Goal: Task Accomplishment & Management: Complete application form

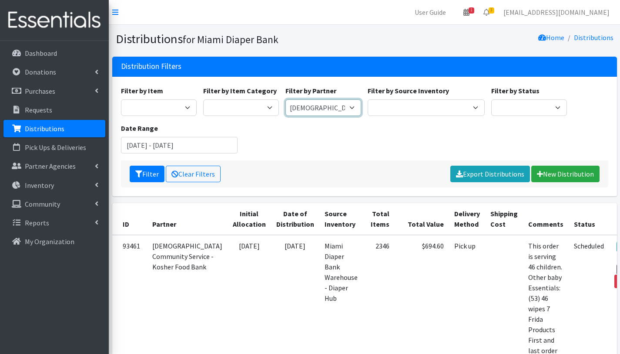
click at [334, 106] on select "A Safe Haven for [GEOGRAPHIC_DATA] Belafonte TACOLCY Center [GEOGRAPHIC_DATA] […" at bounding box center [324, 107] width 76 height 17
select select "2808"
click at [286, 99] on select "A Safe Haven for [GEOGRAPHIC_DATA] Belafonte TACOLCY Center [GEOGRAPHIC_DATA] […" at bounding box center [324, 107] width 76 height 17
click at [575, 170] on link "New Distribution" at bounding box center [566, 173] width 68 height 17
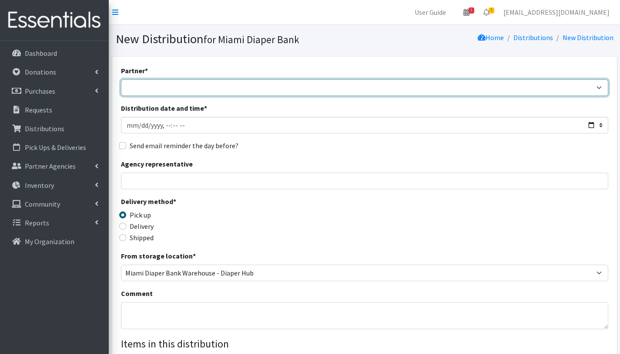
click at [202, 89] on select "A Safe Haven for [GEOGRAPHIC_DATA] Belafonte TACOLCY Center [GEOGRAPHIC_DATA] […" at bounding box center [365, 87] width 488 height 17
select select "2808"
click at [121, 79] on select "A Safe Haven for [GEOGRAPHIC_DATA] Belafonte TACOLCY Center [GEOGRAPHIC_DATA] […" at bounding box center [365, 87] width 488 height 17
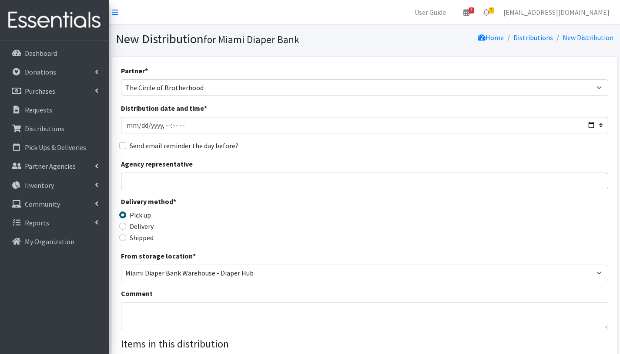
click at [210, 182] on input "Agency representative" at bounding box center [365, 180] width 488 height 17
type input "S"
type input "Mr Berry"
click at [160, 307] on textarea "Comment" at bounding box center [365, 315] width 488 height 27
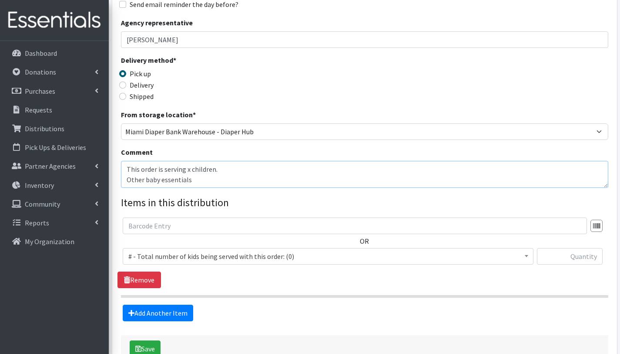
scroll to position [7, 0]
type textarea "This order is serving x children. Other baby essentials"
click at [153, 256] on span "# - Total number of kids being served with this order: (0)" at bounding box center [328, 256] width 400 height 12
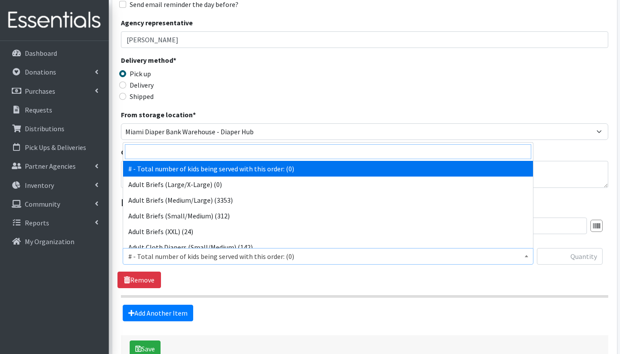
click at [191, 152] on input "search" at bounding box center [328, 151] width 407 height 15
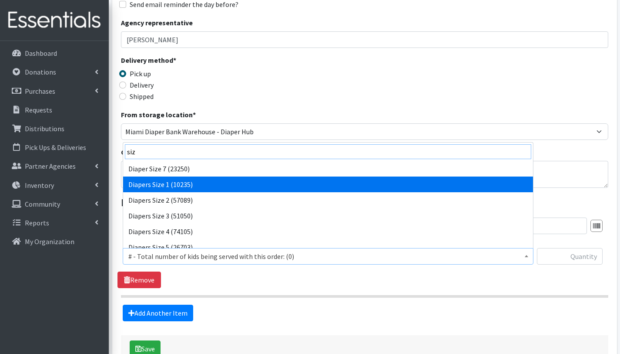
type input "siz"
select select "2665"
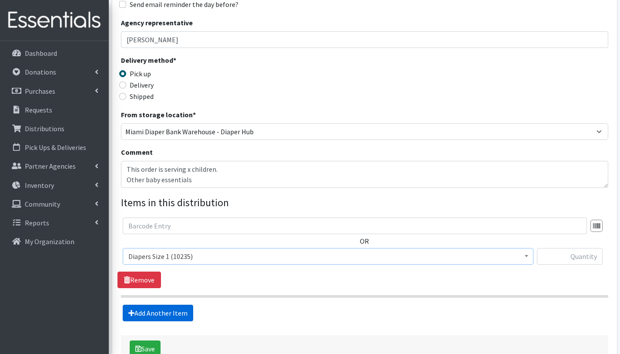
click at [147, 310] on link "Add Another Item" at bounding box center [158, 312] width 71 height 17
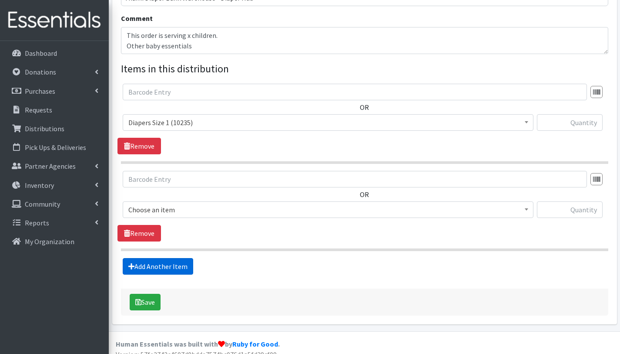
scroll to position [284, 0]
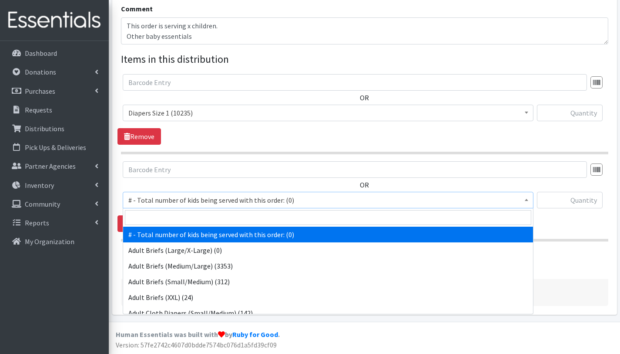
click at [175, 200] on span "# - Total number of kids being served with this order: (0)" at bounding box center [328, 200] width 400 height 12
click at [175, 215] on input "search" at bounding box center [328, 217] width 407 height 15
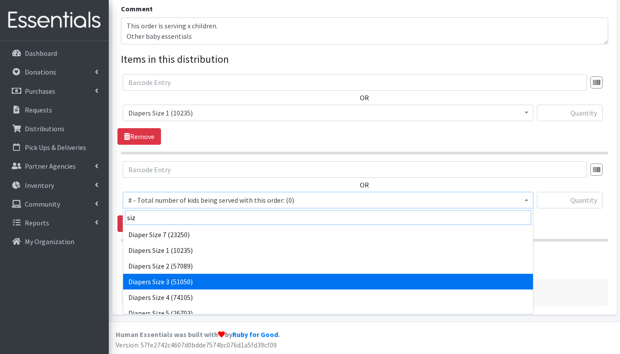
type input "siz"
select select "2655"
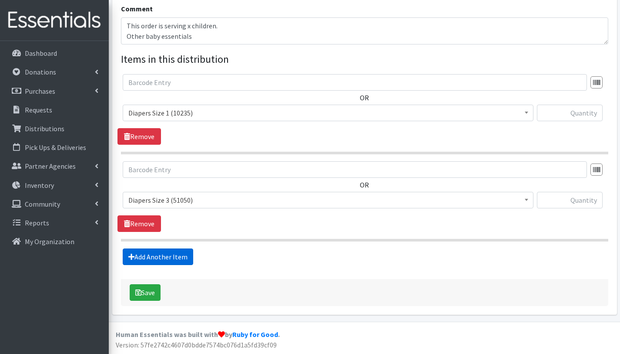
click at [179, 256] on link "Add Another Item" at bounding box center [158, 256] width 71 height 17
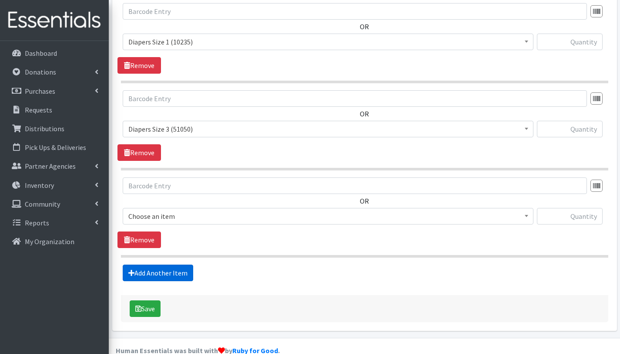
scroll to position [371, 0]
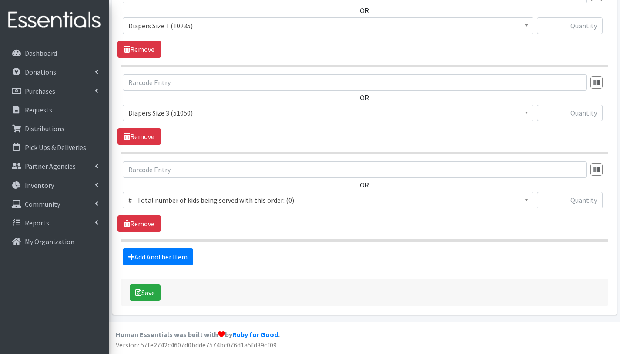
click at [183, 199] on span "# - Total number of kids being served with this order: (0)" at bounding box center [328, 200] width 400 height 12
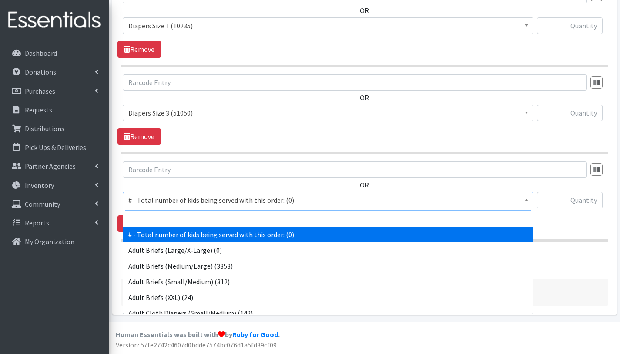
click at [183, 216] on input "search" at bounding box center [328, 217] width 407 height 15
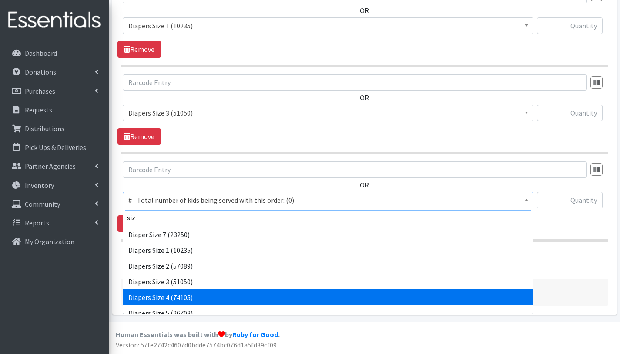
type input "siz"
select select "2661"
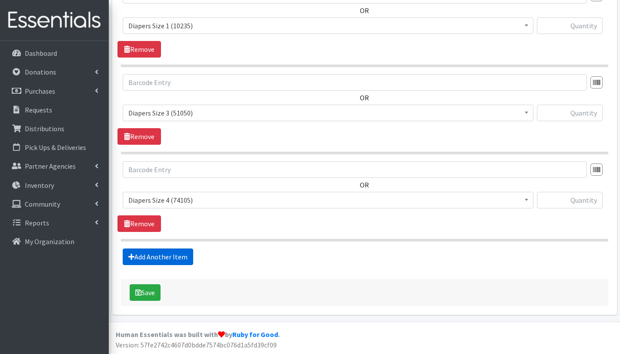
click at [168, 252] on link "Add Another Item" at bounding box center [158, 256] width 71 height 17
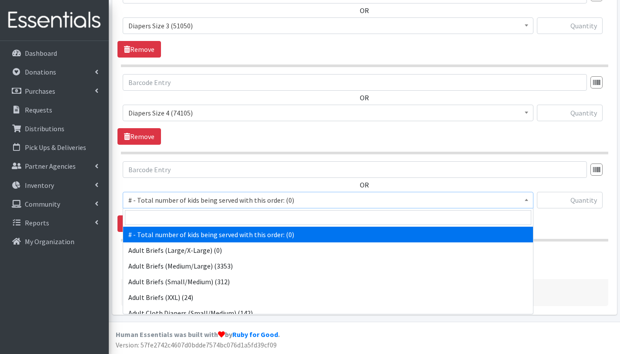
click at [179, 199] on span "# - Total number of kids being served with this order: (0)" at bounding box center [328, 200] width 400 height 12
click at [181, 220] on input "search" at bounding box center [328, 217] width 407 height 15
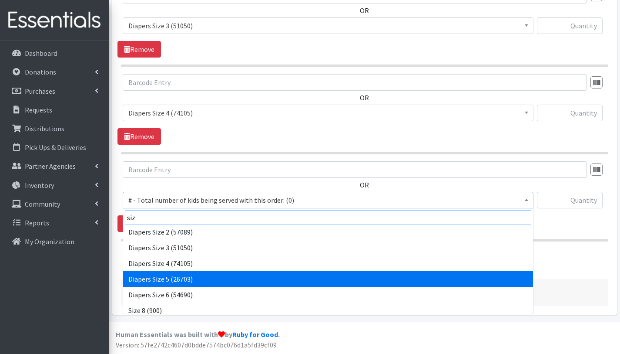
scroll to position [38, 0]
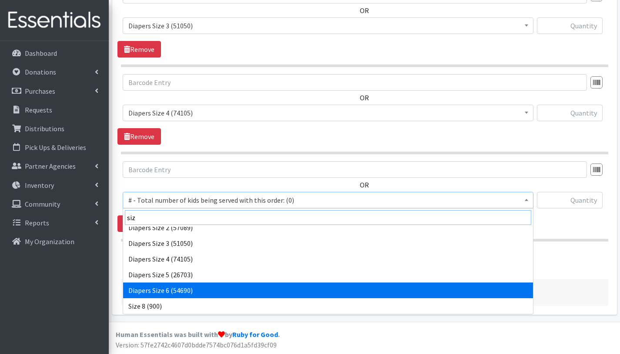
type input "siz"
select select "2674"
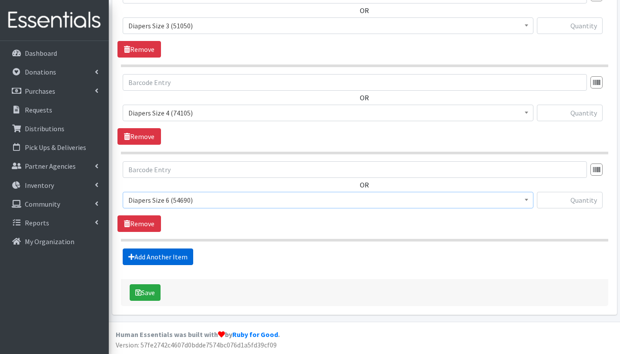
click at [172, 258] on link "Add Another Item" at bounding box center [158, 256] width 71 height 17
click at [186, 197] on span "# - Total number of kids being served with this order: (0)" at bounding box center [328, 200] width 400 height 12
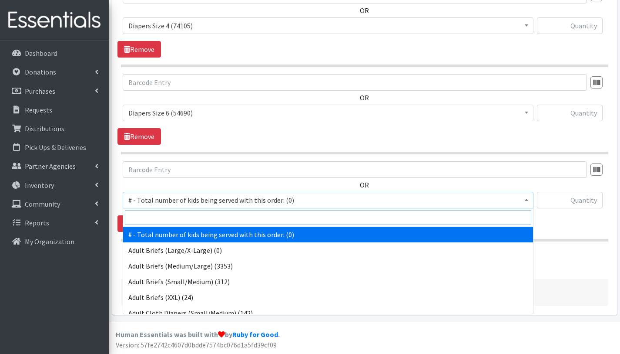
click at [185, 217] on input "search" at bounding box center [328, 217] width 407 height 15
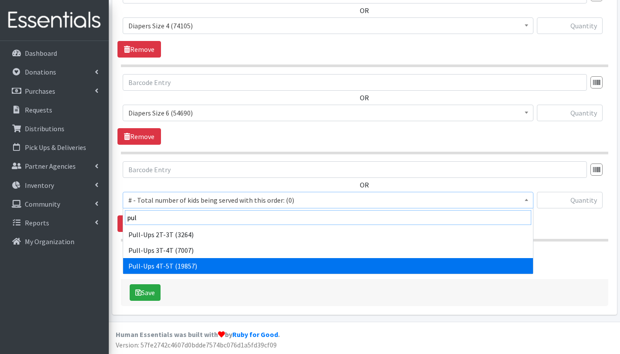
type input "pul"
select select "2680"
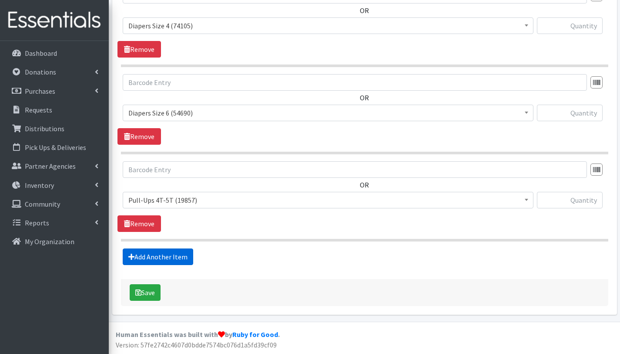
click at [163, 257] on link "Add Another Item" at bounding box center [158, 256] width 71 height 17
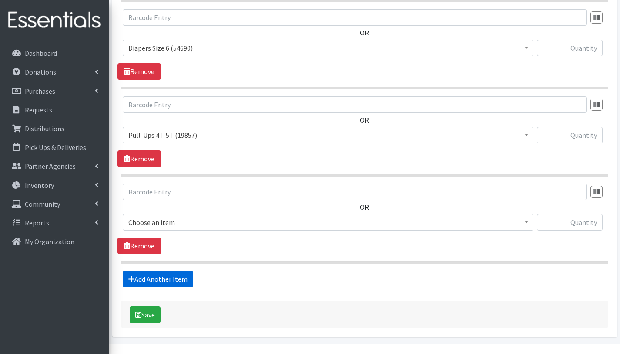
scroll to position [633, 0]
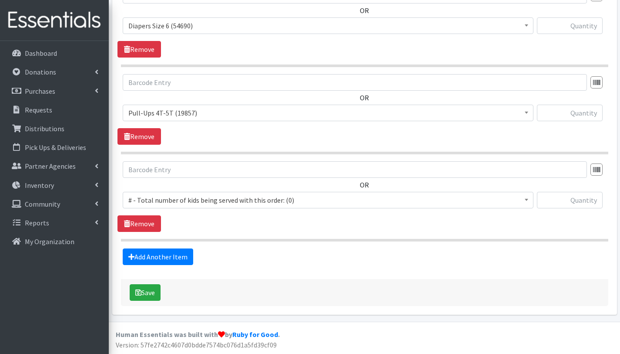
click at [175, 196] on span "# - Total number of kids being served with this order: (0)" at bounding box center [328, 200] width 400 height 12
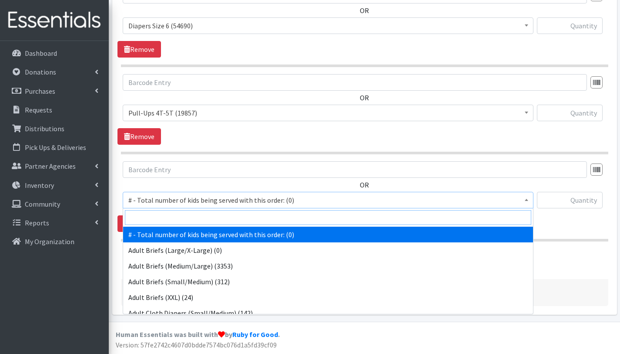
click at [176, 216] on input "search" at bounding box center [328, 217] width 407 height 15
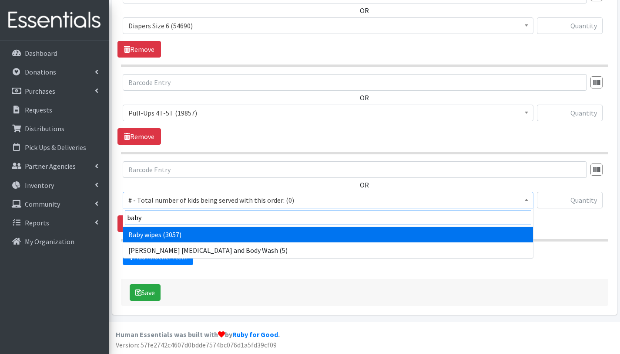
type input "baby"
select select "2649"
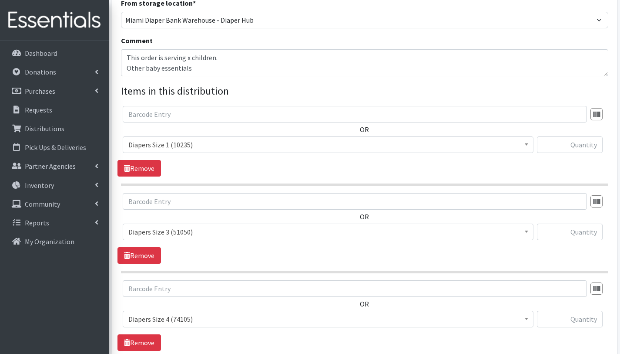
scroll to position [251, 0]
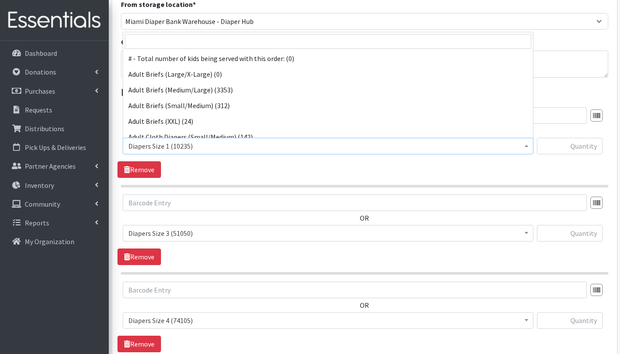
select select "2661"
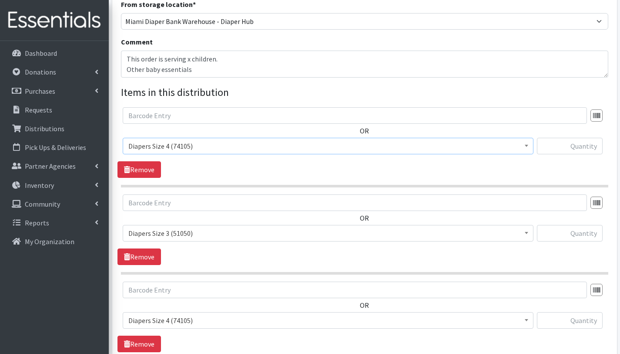
click at [259, 145] on span "Diapers Size 4 (74105)" at bounding box center [328, 146] width 400 height 12
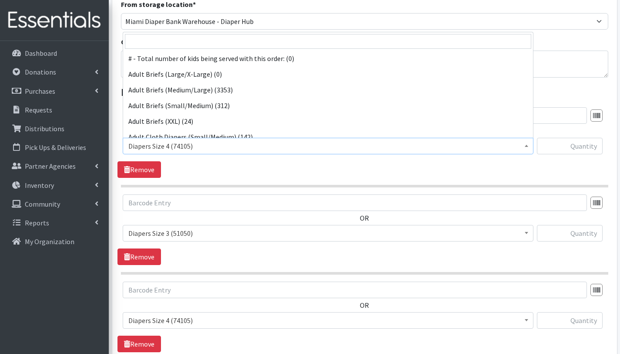
scroll to position [376, 0]
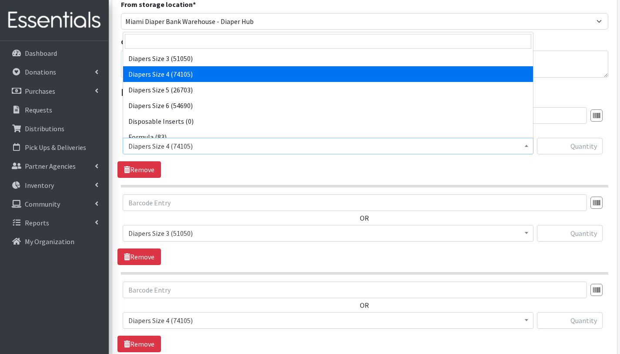
click at [249, 166] on div "OR # - Total number of kids being served with this order: (0) Adult Briefs (Lar…" at bounding box center [365, 142] width 494 height 71
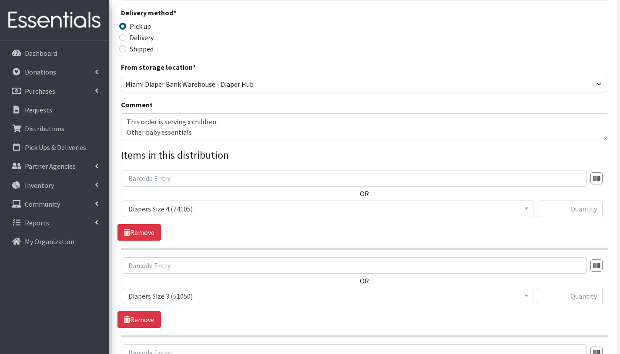
scroll to position [188, 0]
click at [175, 126] on textarea "This order is serving x children. Other baby essentials" at bounding box center [365, 127] width 488 height 27
click at [189, 122] on textarea "This order is serving x children. Other baby essentials" at bounding box center [365, 127] width 488 height 27
click at [195, 131] on textarea "This order is serving 31 children. Other baby essentials" at bounding box center [365, 127] width 488 height 27
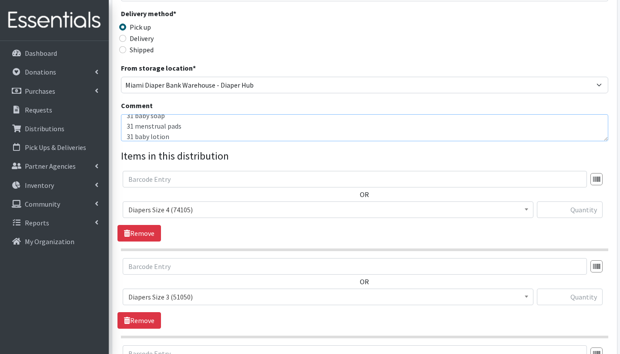
scroll to position [49, 0]
click at [186, 132] on textarea "This order is serving 31 children. Other baby essentials 31 baby wipes 31 baby …" at bounding box center [365, 127] width 488 height 27
type textarea "This order is serving 31 children. Other baby essentials 31 baby wipes 31 baby …"
click at [234, 199] on div "OR # - Total number of kids being served with this order: (0) Adult Briefs (Lar…" at bounding box center [365, 198] width 494 height 54
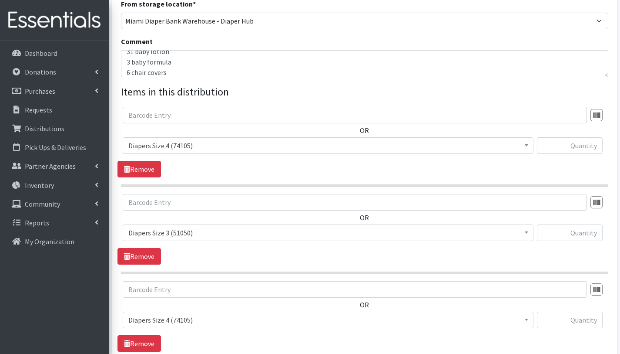
scroll to position [251, 0]
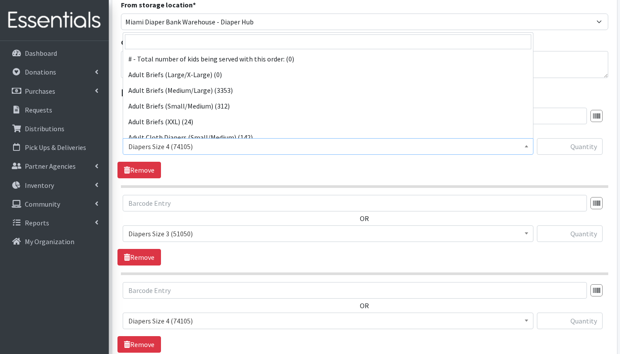
click at [171, 145] on span "Diapers Size 4 (74105)" at bounding box center [328, 146] width 400 height 12
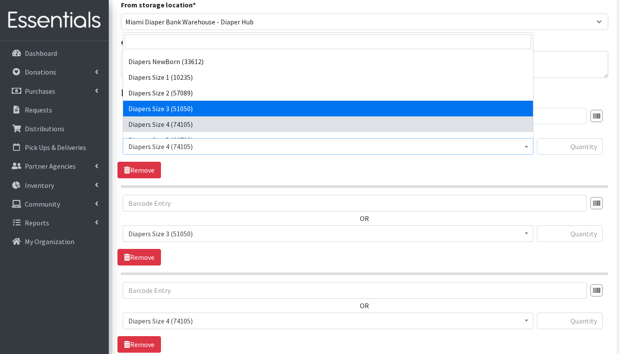
scroll to position [334, 0]
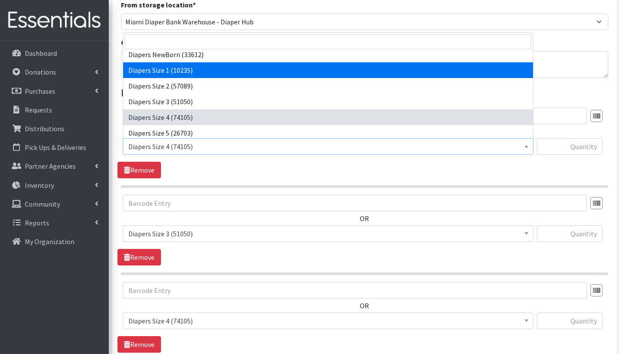
select select "2665"
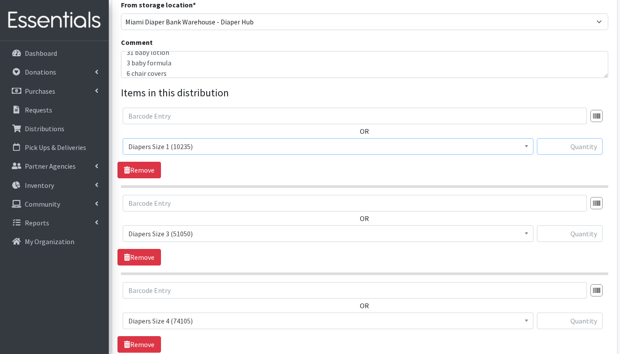
click at [574, 145] on input "text" at bounding box center [570, 146] width 66 height 17
type input "150"
click at [596, 233] on input "text" at bounding box center [570, 233] width 66 height 17
type input "400"
click at [581, 323] on input "text" at bounding box center [570, 320] width 66 height 17
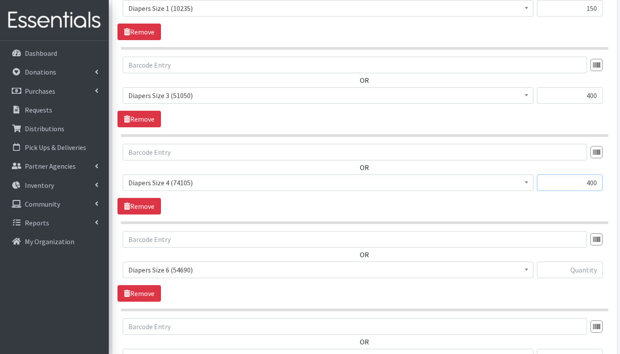
scroll to position [389, 0]
type input "400"
click at [567, 270] on input "text" at bounding box center [570, 269] width 66 height 17
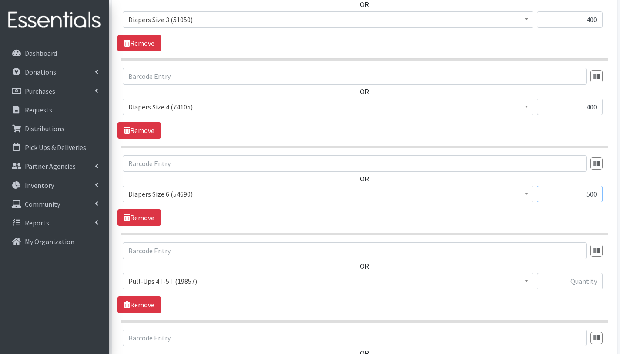
scroll to position [466, 0]
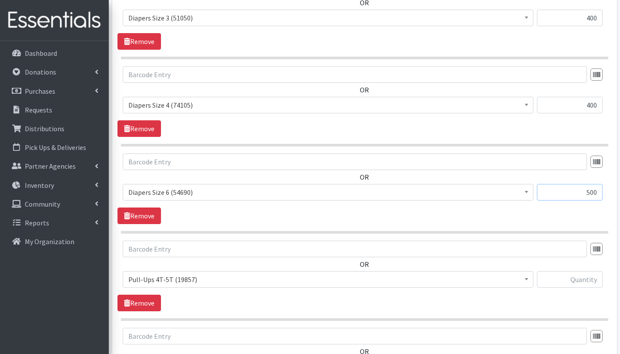
type input "500"
click at [577, 280] on input "text" at bounding box center [570, 279] width 66 height 17
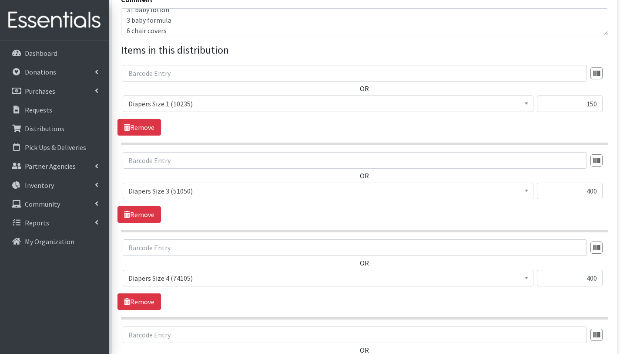
scroll to position [290, 0]
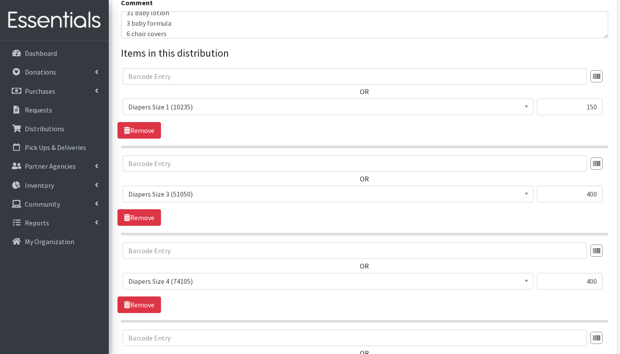
type input "500"
click at [590, 108] on input "150" at bounding box center [570, 106] width 66 height 17
type input "250"
click at [590, 195] on input "400" at bounding box center [570, 193] width 66 height 17
type input "500"
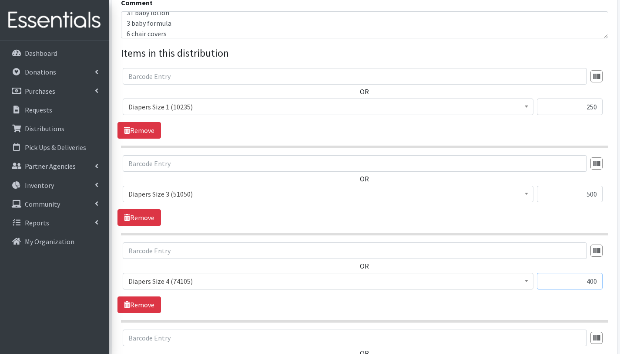
click at [591, 283] on input "400" at bounding box center [570, 281] width 66 height 17
type input "500"
click at [519, 300] on div "OR # - Total number of kids being served with this order: (0) Adult Briefs (Lar…" at bounding box center [365, 277] width 494 height 71
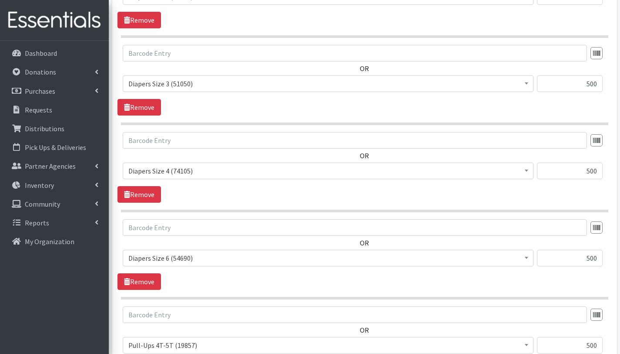
scroll to position [313, 0]
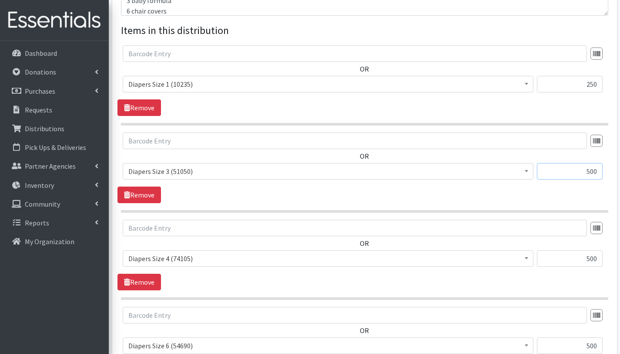
drag, startPoint x: 589, startPoint y: 172, endPoint x: 595, endPoint y: 198, distance: 26.8
click at [590, 172] on input "500" at bounding box center [570, 171] width 66 height 17
type input "400"
click at [590, 259] on input "500" at bounding box center [570, 258] width 66 height 17
type input "400"
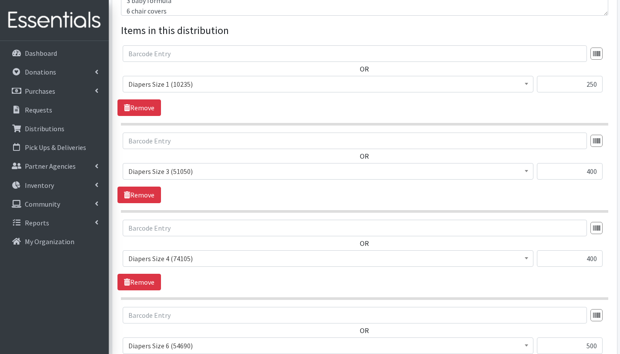
click at [566, 206] on section "OR # - Total number of kids being served with this order: (0) Adult Briefs (Lar…" at bounding box center [365, 172] width 488 height 80
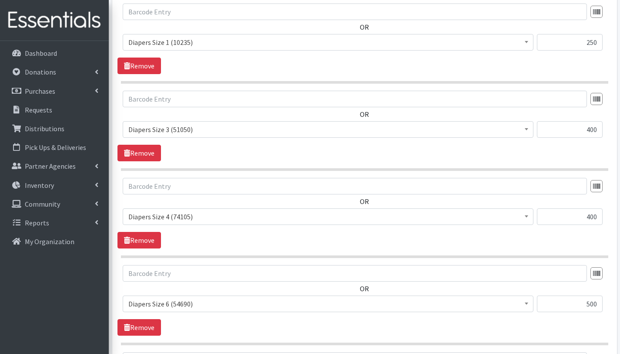
scroll to position [354, 0]
click at [593, 130] on input "400" at bounding box center [570, 129] width 66 height 17
type input "250"
click at [590, 155] on div "OR # - Total number of kids being served with this order: (0) Adult Briefs (Lar…" at bounding box center [365, 126] width 494 height 71
click at [591, 44] on input "250" at bounding box center [570, 42] width 66 height 17
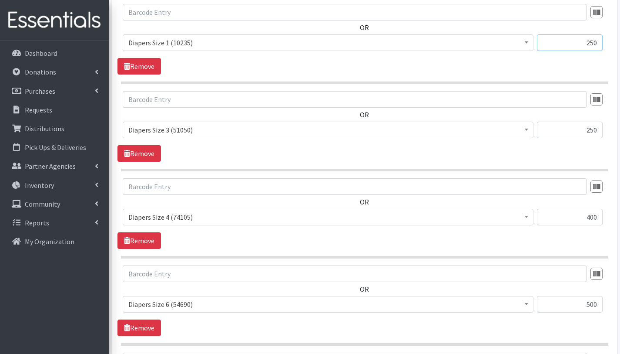
click at [594, 42] on input "250" at bounding box center [570, 42] width 66 height 17
type input "100"
click at [594, 217] on input "400" at bounding box center [570, 217] width 66 height 17
type input "250"
click at [589, 182] on div at bounding box center [365, 186] width 484 height 17
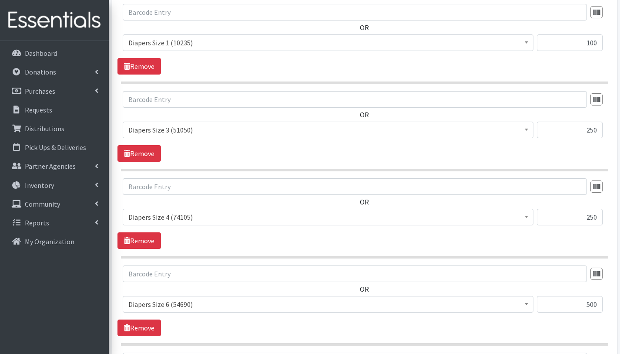
click at [560, 202] on div "OR # - Total number of kids being served with this order: (0) Adult Briefs (Lar…" at bounding box center [365, 205] width 494 height 54
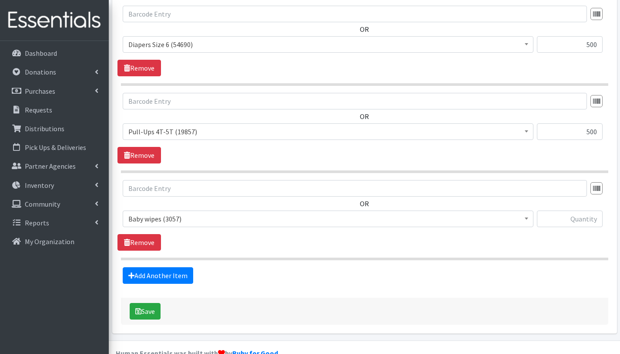
scroll to position [633, 0]
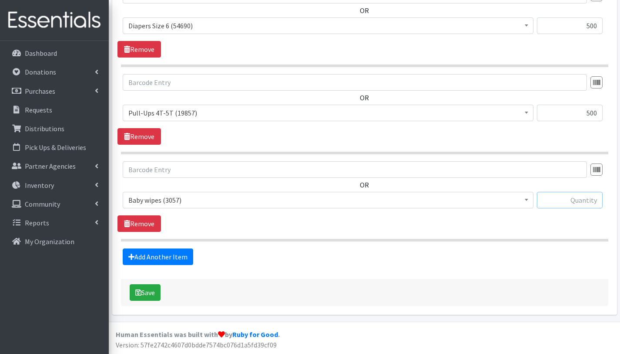
click at [585, 204] on input "text" at bounding box center [570, 200] width 66 height 17
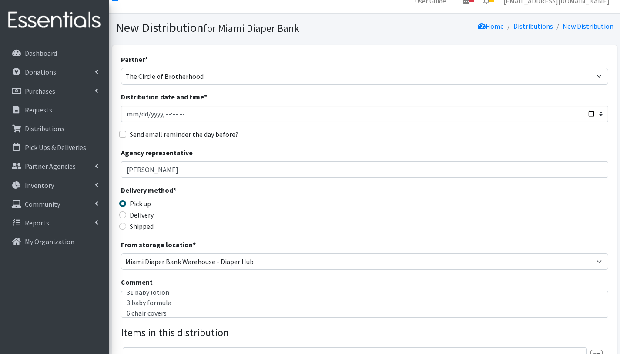
scroll to position [9, 0]
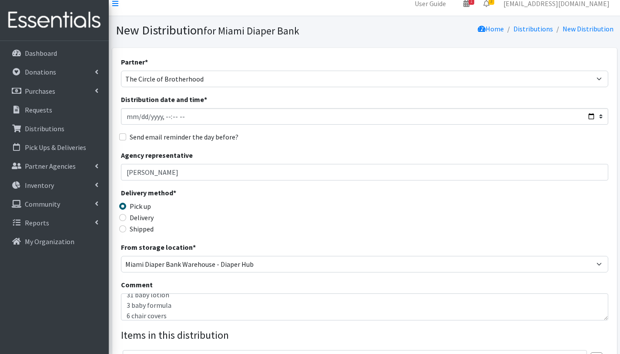
type input "32"
click at [195, 309] on textarea "This order is serving 31 children. Other baby essentials 31 baby wipes 31 baby …" at bounding box center [365, 306] width 488 height 27
click at [192, 302] on textarea "This order is serving 31 children. Other baby essentials 31 baby wipes 31 baby …" at bounding box center [365, 306] width 488 height 27
click at [192, 313] on textarea "This order is serving 32 children. Other baby essentials 31 baby wipes 31 baby …" at bounding box center [365, 306] width 488 height 27
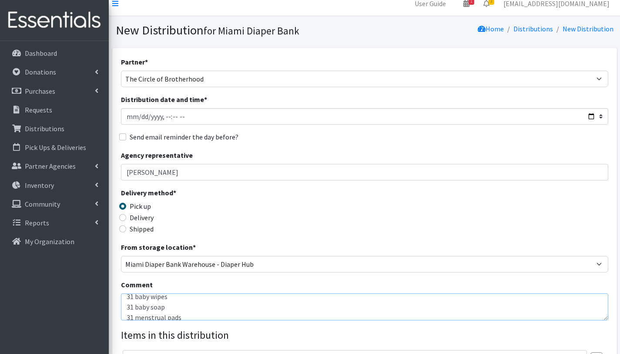
scroll to position [27, 0]
click at [131, 296] on textarea "This order is serving 32 children. Other baby essentials 31 baby wipes 31 baby …" at bounding box center [365, 306] width 488 height 27
drag, startPoint x: 133, startPoint y: 307, endPoint x: 136, endPoint y: 313, distance: 6.8
click at [133, 308] on textarea "This order is serving 32 children. Other baby essentials 32 baby wipes 32 baby …" at bounding box center [365, 306] width 488 height 27
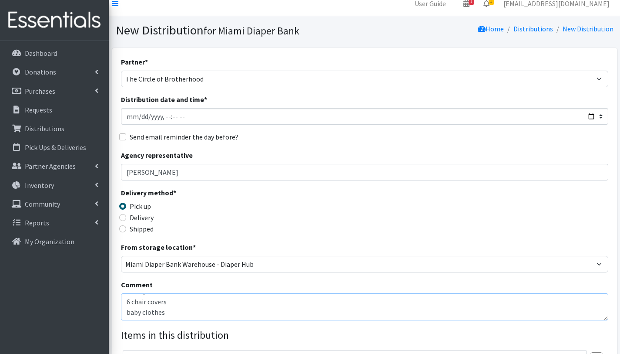
type textarea "This order is serving 32 children. Other baby essentials 32 baby wipes 32 baby …"
click at [246, 284] on div "Comment This order is serving 32 children. Other baby essentials 32 baby wipes …" at bounding box center [365, 299] width 488 height 41
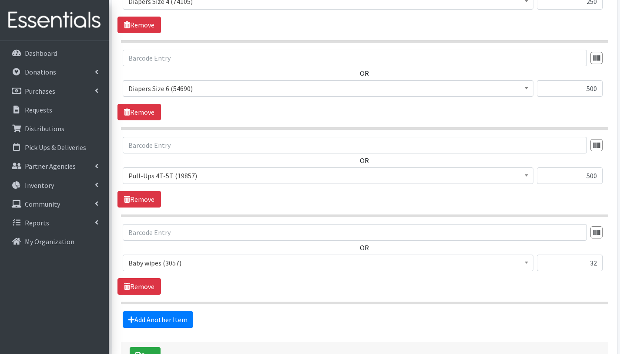
scroll to position [633, 0]
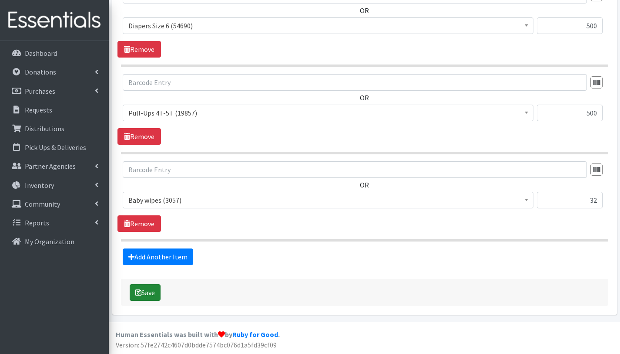
click at [145, 293] on button "Save" at bounding box center [145, 292] width 31 height 17
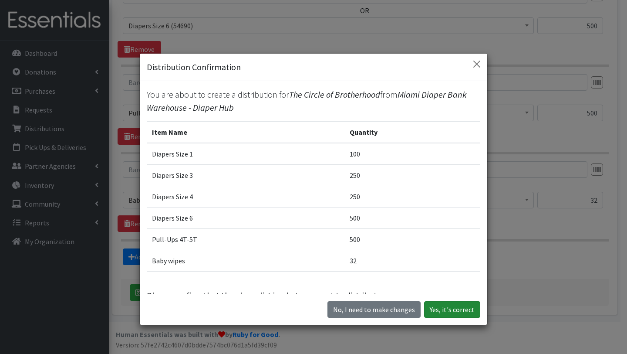
click at [455, 307] on button "Yes, it's correct" at bounding box center [452, 309] width 56 height 17
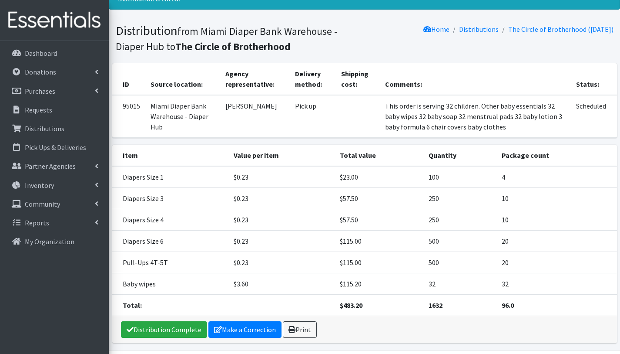
scroll to position [94, 0]
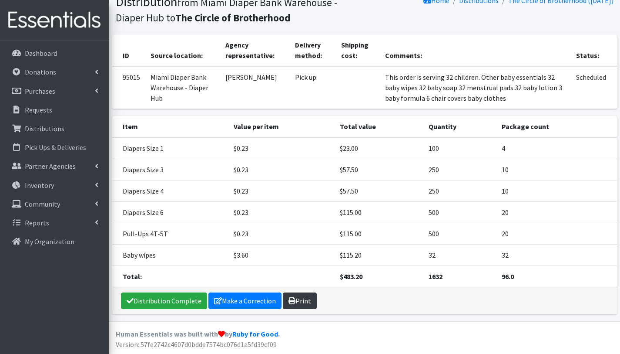
click at [305, 303] on link "Print" at bounding box center [300, 300] width 34 height 17
